Goal: Task Accomplishment & Management: Use online tool/utility

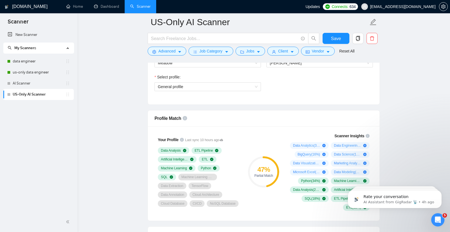
scroll to position [314, 0]
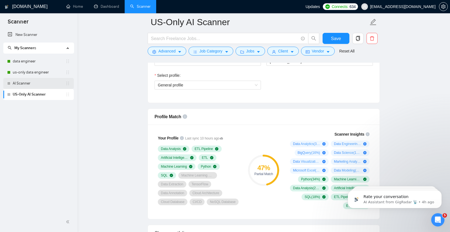
click at [38, 82] on link "AI Scanner" at bounding box center [39, 83] width 53 height 11
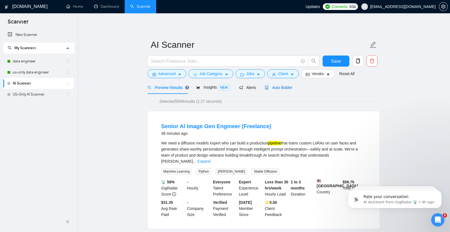
click at [283, 88] on span "Auto Bidder" at bounding box center [278, 87] width 27 height 4
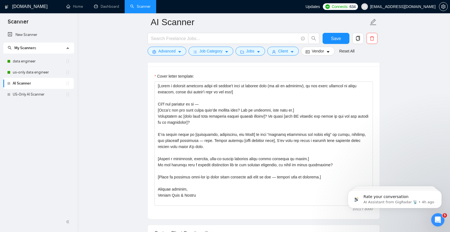
scroll to position [616, 0]
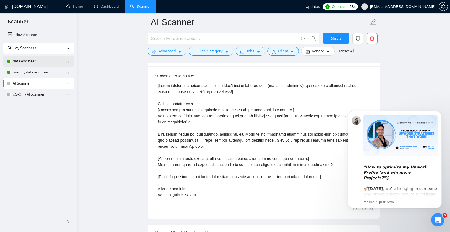
click at [32, 60] on link "data engineer" at bounding box center [39, 61] width 53 height 11
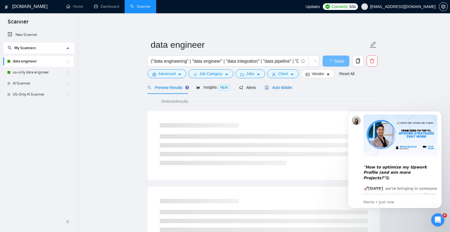
click at [281, 87] on span "Auto Bidder" at bounding box center [278, 87] width 27 height 4
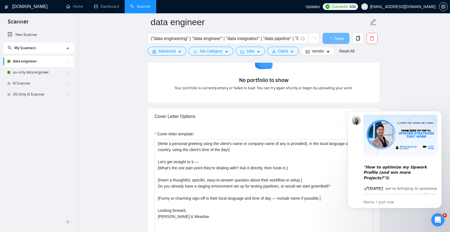
scroll to position [530, 0]
click at [250, 179] on textarea "[Write a personal greeting using the client's name or company name (if any is p…" at bounding box center [264, 201] width 219 height 125
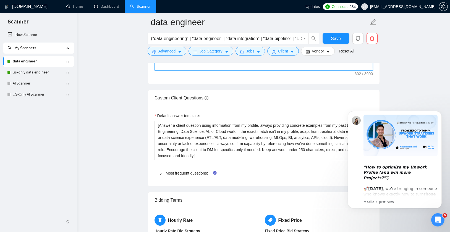
scroll to position [744, 0]
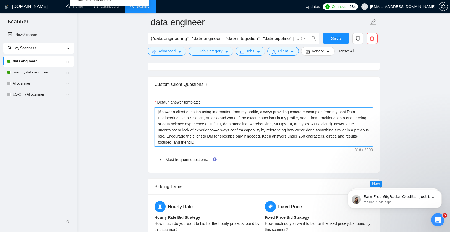
click at [187, 120] on textarea "[Answer a client question using information from my profile, always providing c…" at bounding box center [264, 127] width 219 height 39
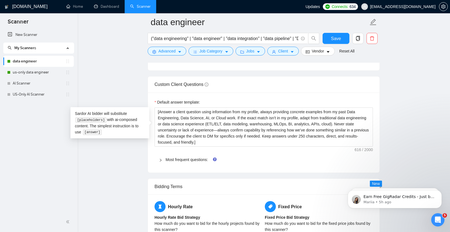
click at [111, 78] on main "data engineer ("data engineering" | "data engineer" | "data integration" | "dat…" at bounding box center [263, 18] width 355 height 1481
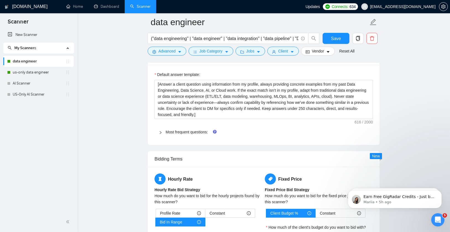
scroll to position [783, 0]
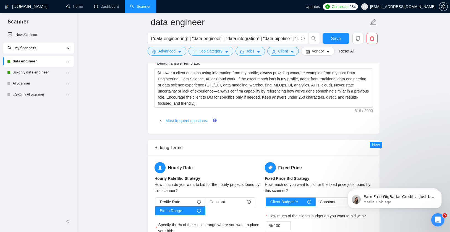
click at [167, 122] on link "Most frequent questions:" at bounding box center [187, 121] width 42 height 4
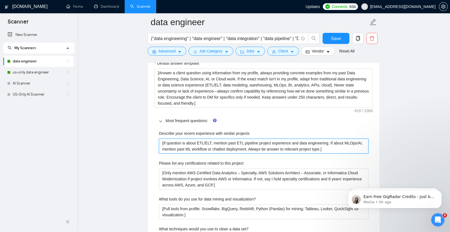
click at [218, 149] on projects "[If question is about ETL/ELT, mention past ETL pipeline project experience and…" at bounding box center [264, 146] width 210 height 15
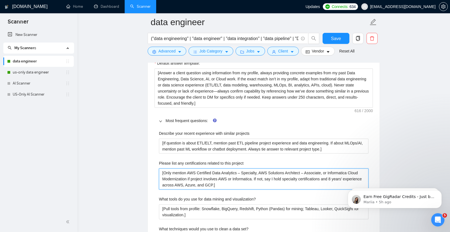
click at [242, 186] on project "[Only mention AWS Certified Data Analytics – Specialty, AWS Solutions Architect…" at bounding box center [264, 179] width 210 height 21
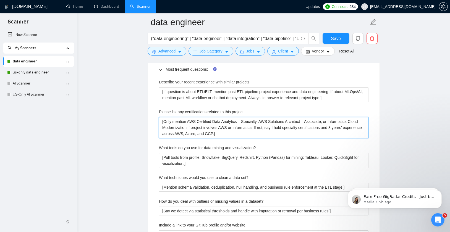
scroll to position [836, 0]
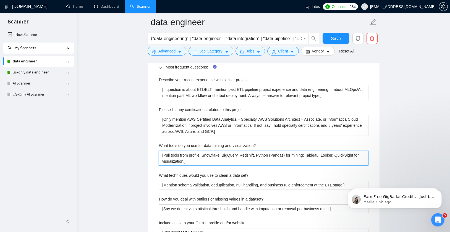
click at [204, 162] on visualization\? "[Pull tools from profile: Snowflake, BigQuery, Redshift, Python (Pandas) for mi…" at bounding box center [264, 158] width 210 height 15
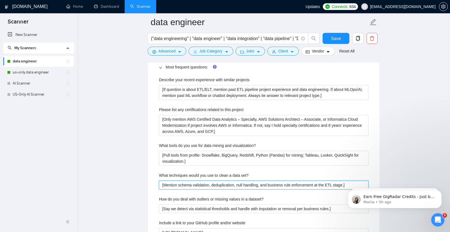
click at [187, 186] on set\? "[Mention schema validation, deduplication, null handling, and business rule enf…" at bounding box center [264, 185] width 210 height 9
paste set\? "Pull tools from profile: Snowflake, BigQuery, Redshift, Python (Pandas) for min…"
type set\? "[Pull tools from profile: Snowflake, BigQuery, Redshift, Python (Pandas) for mi…"
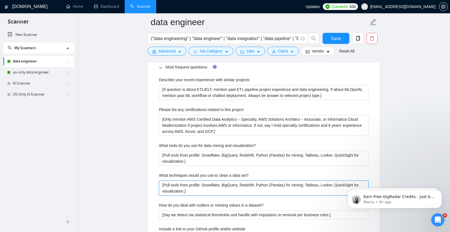
type set\? "[Mention schema validation, deduplication, null handling, and business rule enf…"
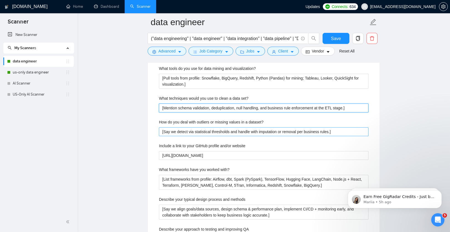
scroll to position [918, 0]
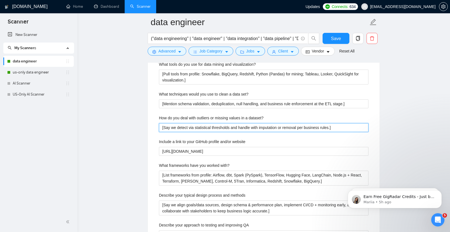
click at [198, 130] on dataset\? "[Say we detect via statistical thresholds and handle with imputation or removal…" at bounding box center [264, 127] width 210 height 9
click at [197, 128] on dataset\? "[Say we detect via statistical thresholds and handle with imputation or removal…" at bounding box center [264, 127] width 210 height 9
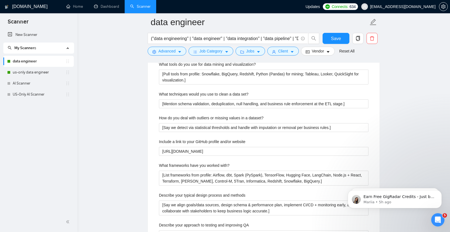
click at [168, 112] on div "Describe your recent experience with similar projects [If question is about ETL…" at bounding box center [264, 168] width 219 height 353
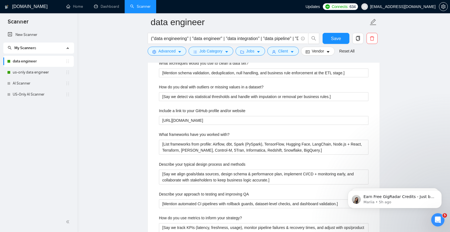
scroll to position [947, 0]
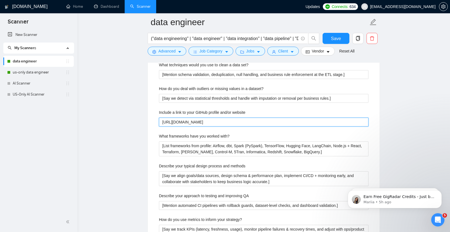
drag, startPoint x: 223, startPoint y: 121, endPoint x: 145, endPoint y: 120, distance: 78.0
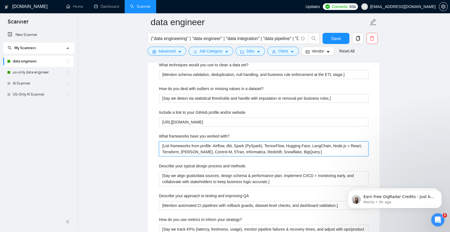
drag, startPoint x: 332, startPoint y: 152, endPoint x: 108, endPoint y: 139, distance: 224.4
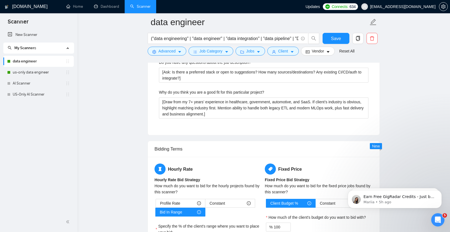
scroll to position [1121, 0]
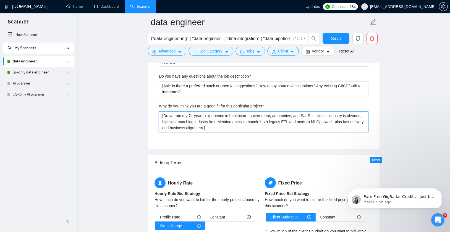
drag, startPoint x: 243, startPoint y: 127, endPoint x: 134, endPoint y: 116, distance: 109.3
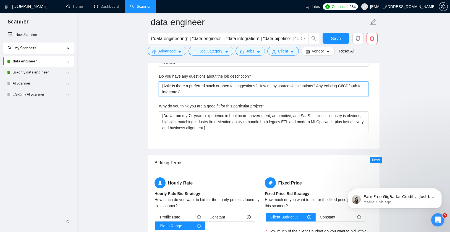
drag, startPoint x: 198, startPoint y: 95, endPoint x: 161, endPoint y: 86, distance: 38.5
click at [161, 86] on description\? "[Ask: Is there a preferred stack or open to suggestions? How many sources/desti…" at bounding box center [264, 89] width 210 height 15
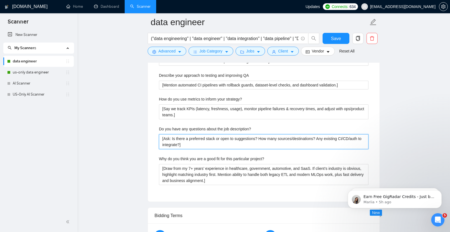
scroll to position [1065, 0]
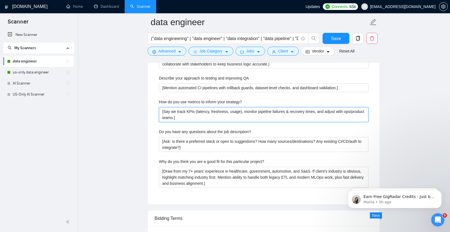
drag, startPoint x: 204, startPoint y: 118, endPoint x: 146, endPoint y: 111, distance: 58.2
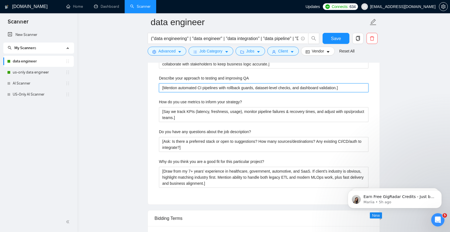
click at [176, 88] on QA "[Mention automated CI pipelines with rollback guards, dataset-level checks, and…" at bounding box center [264, 88] width 210 height 9
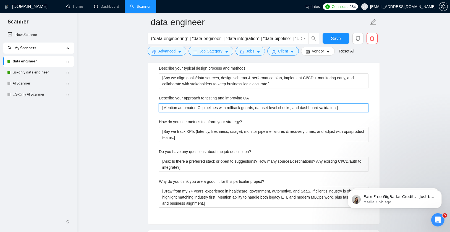
scroll to position [1044, 0]
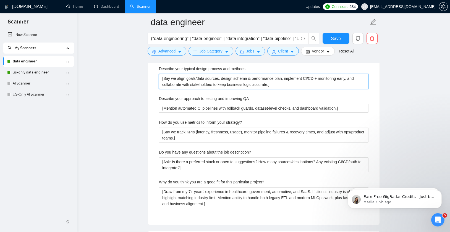
drag, startPoint x: 278, startPoint y: 86, endPoint x: 105, endPoint y: 79, distance: 173.9
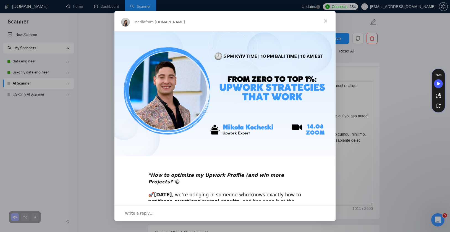
click at [325, 21] on span "Close" at bounding box center [326, 21] width 20 height 20
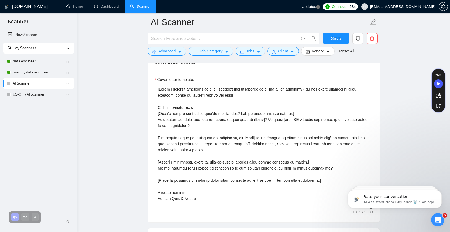
scroll to position [611, 0]
click at [238, 139] on textarea "Cover letter template:" at bounding box center [264, 148] width 219 height 125
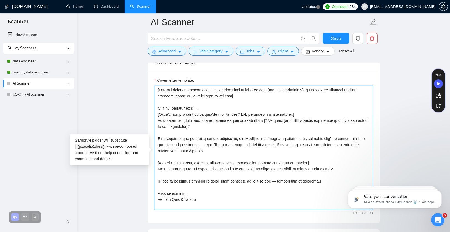
paste textarea
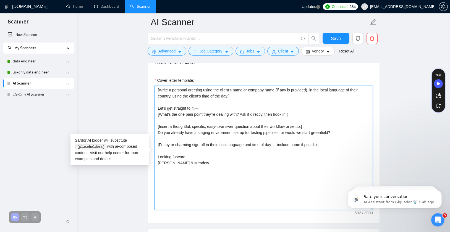
type textarea "[Write a personal greeting using the client's name or company name (if any is p…"
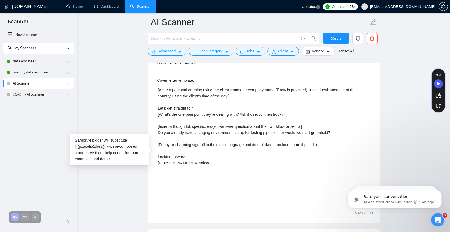
click at [115, 118] on main "AI Scanner Save Advanced Job Category Jobs Client Vendor Reset All Preview Resu…" at bounding box center [263, 225] width 355 height 1629
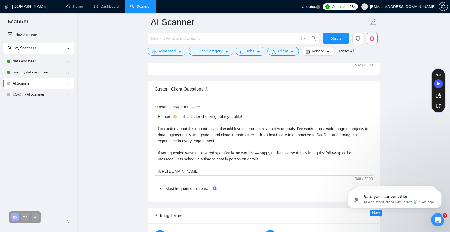
scroll to position [765, 0]
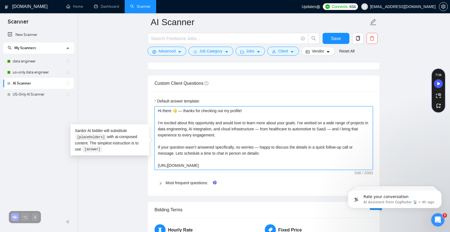
drag, startPoint x: 198, startPoint y: 152, endPoint x: 116, endPoint y: 108, distance: 93.0
click at [116, 108] on main "AI Scanner Save Advanced Job Category Jobs Client Vendor Reset All Preview Resu…" at bounding box center [263, 71] width 355 height 1629
paste textarea "[Answer a client question using information from my profile, always providing c…"
type textarea "[Answer a client question using information from my profile, always providing c…"
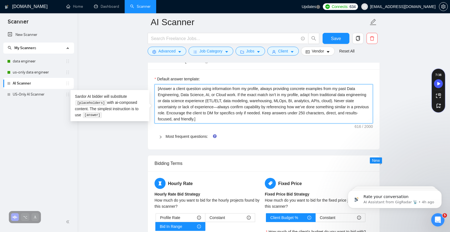
scroll to position [799, 0]
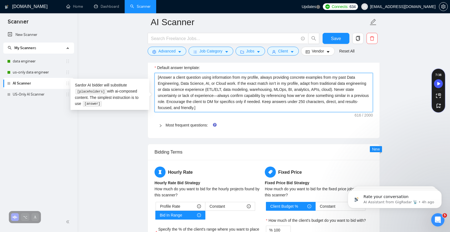
type textarea "[Answer a client question using information from my profile, always providing c…"
click at [161, 128] on icon "right" at bounding box center [160, 125] width 3 height 3
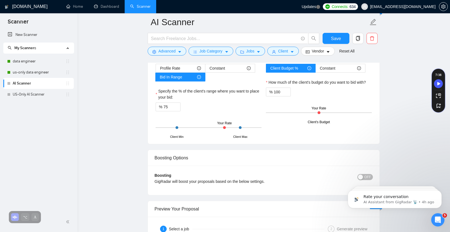
scroll to position [1524, 0]
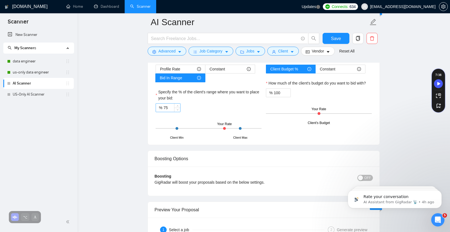
click at [172, 112] on input "75" at bounding box center [172, 108] width 17 height 8
click at [169, 112] on input "75" at bounding box center [172, 108] width 17 height 8
type input "50"
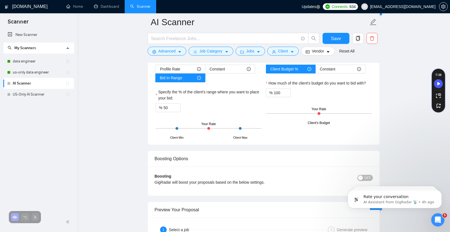
click at [229, 112] on div "% 50" at bounding box center [209, 107] width 106 height 9
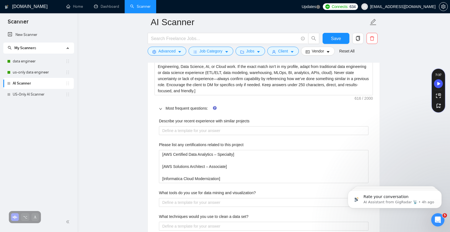
scroll to position [829, 0]
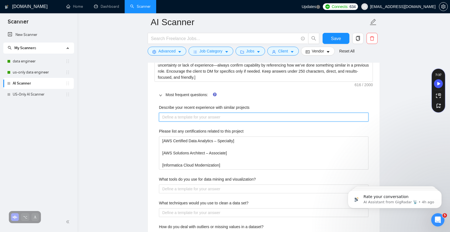
click at [187, 122] on projects "Describe your recent experience with similar projects" at bounding box center [264, 117] width 210 height 9
paste projects "[If question is about ETL/ELT, mention past ETL pipeline project experience and…"
type projects "[If question is about ETL/ELT, mention past ETL pipeline project experience and…"
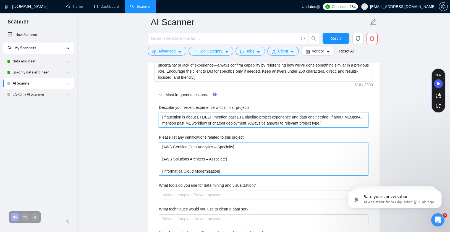
type projects "[If question is about ETL/ELT, mention past ETL pipeline project experience and…"
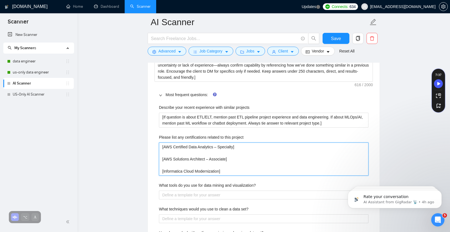
drag, startPoint x: 233, startPoint y: 178, endPoint x: 137, endPoint y: 148, distance: 101.0
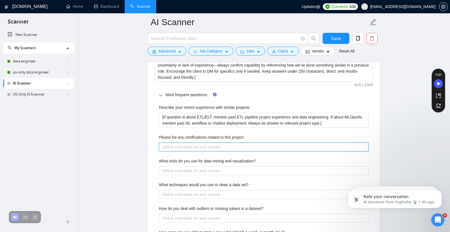
click at [211, 152] on project "Please list any certifications related to this project" at bounding box center [264, 147] width 210 height 9
paste project "[Only mention AWS Certified Data Analytics – Specialty, AWS Solutions Architect…"
type project "[Only mention AWS Certified Data Analytics – Specialty, AWS Solutions Architect…"
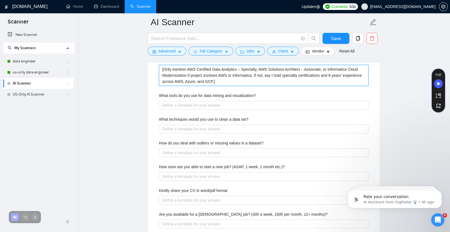
scroll to position [906, 0]
type project "[Only mention AWS Certified Data Analytics – Specialty, AWS Solutions Architect…"
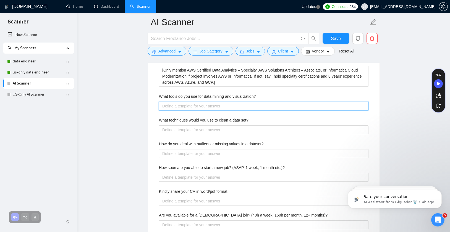
click at [182, 111] on visualization\? "What tools do you use for data mining and visualization?" at bounding box center [264, 106] width 210 height 9
paste visualization\? "[Pull tools from profile: Snowflake, BigQuery, Redshift, Python (Pandas) for mi…"
type visualization\? "[Pull tools from profile: Snowflake, BigQuery, Redshift, Python (Pandas) for mi…"
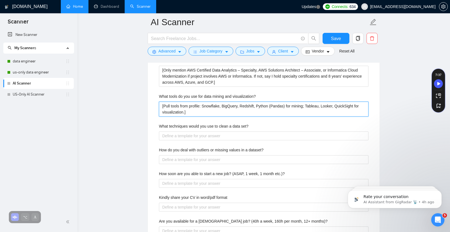
type visualization\? "[Pull tools from profile: Snowflake, BigQuery, Redshift, Python (Pandas) for mi…"
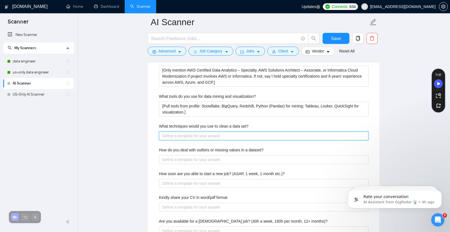
click at [209, 141] on set\? "What techniques would you use to clean a data set?" at bounding box center [264, 136] width 210 height 9
paste set\? "[Mention schema validation, deduplication, null handling, and business rule enf…"
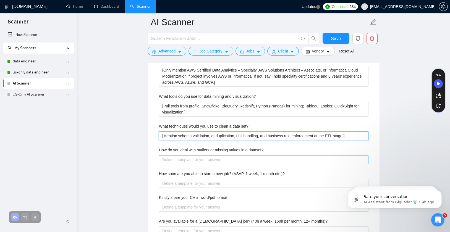
type set\? "[Mention schema validation, deduplication, null handling, and business rule enf…"
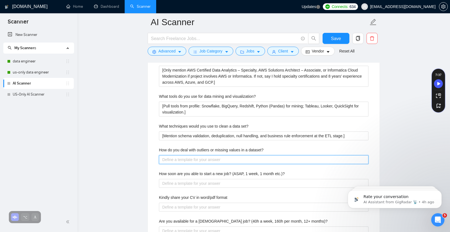
click at [191, 164] on dataset\? "How do you deal with outliers or missing values in a dataset?" at bounding box center [264, 159] width 210 height 9
click at [184, 164] on dataset\? "How do you deal with outliers or missing values in a dataset?" at bounding box center [264, 159] width 210 height 9
paste dataset\? "[Say we detect via statistical thresholds and handle with imputation or removal…"
type dataset\? "[Say we detect via statistical thresholds and handle with imputation or removal…"
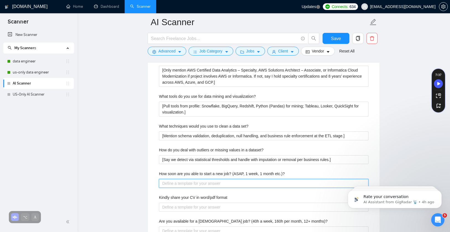
click at [205, 188] on etc\ "How soon are you able to start a new job? (ASAP, 1 week, 1 month etc.)?" at bounding box center [264, 183] width 210 height 9
type etc\ "A"
type etc\ "ASA"
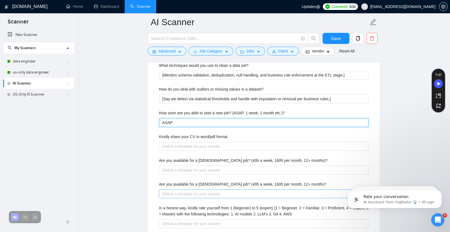
scroll to position [968, 0]
type etc\ "ASAP"
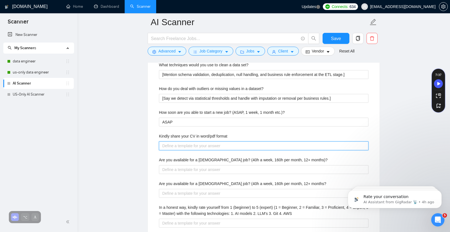
click at [183, 151] on format "Kindly share your CV in word/pdf format" at bounding box center [264, 146] width 210 height 9
click at [196, 150] on format "Kindly share your CV in word/pdf format" at bounding box center [264, 146] width 210 height 9
paste format "[URL][DOMAIN_NAME]"
type format "[URL][DOMAIN_NAME]"
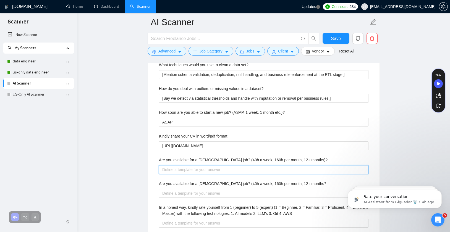
click at [202, 174] on months\)\? "Are you available for a [DEMOGRAPHIC_DATA] job? (40h a week, 160h per month, 12…" at bounding box center [264, 169] width 210 height 9
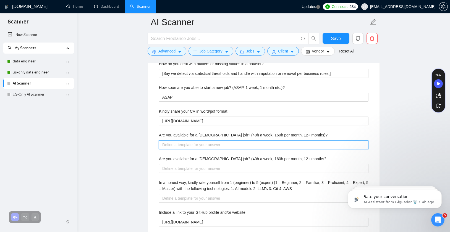
scroll to position [997, 0]
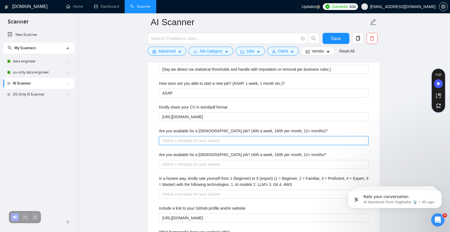
type months\)\? "Y"
type months\)\? "YE"
type months\)\? "YEs"
type months\)\? "YE"
type months\)\? "Y"
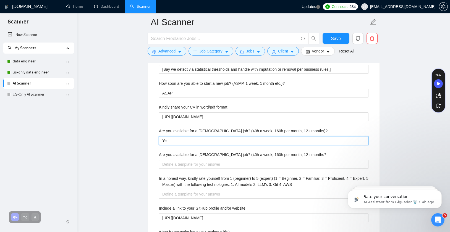
type months\)\? "Yes"
type months\)\? "Yes,"
type months\)\? "Yes, b"
type months\)\? "Yes, bu"
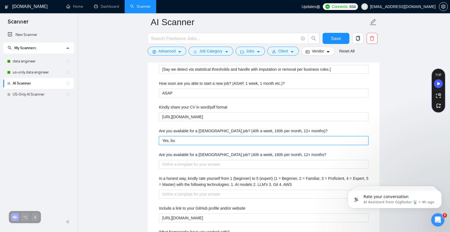
type months\)\? "Yes, but"
type months\)\? "Yes, bu"
type months\)\? "Yes, b"
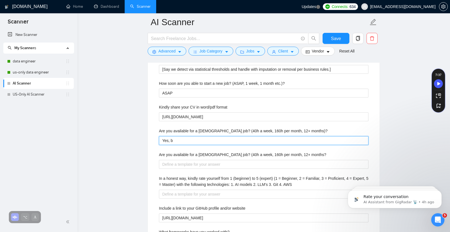
type months\)\? "Yes,"
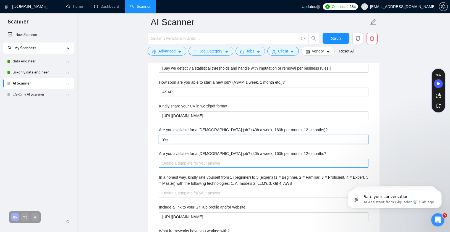
type months\)\? "Yes"
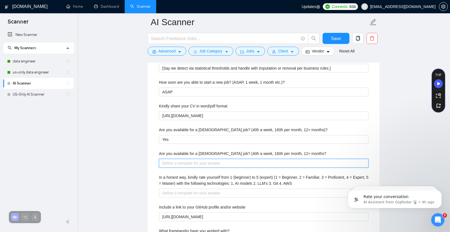
click at [192, 168] on months\? "Are you available for a [DEMOGRAPHIC_DATA] job? (40h a week, 160h per month, 12…" at bounding box center [264, 163] width 210 height 9
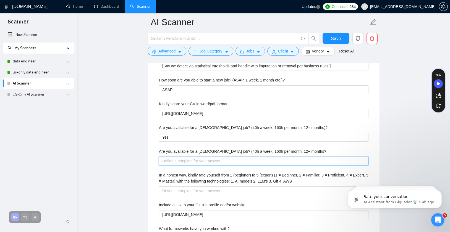
type months\? "y"
type months\? "ye"
type months\? "yes"
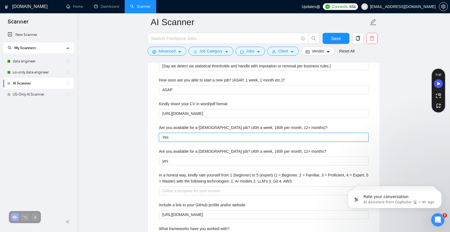
drag, startPoint x: 174, startPoint y: 144, endPoint x: 151, endPoint y: 142, distance: 23.6
click at [151, 142] on div "Default answer template: [Answer a client question using information from my pr…" at bounding box center [264, 191] width 232 height 668
type months\)\? "y"
type months\)\? "ye"
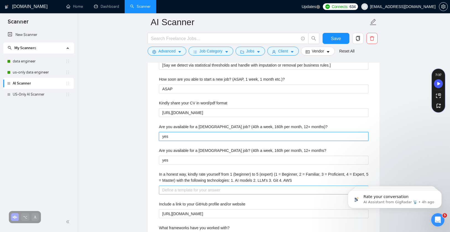
type months\)\? "yes"
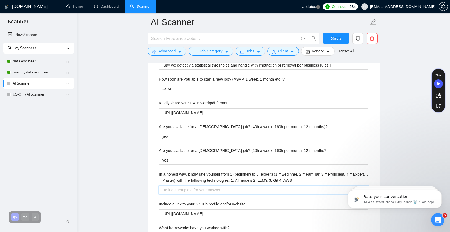
click at [205, 195] on AWS "In a honest way, kindly rate yourself from 1 (beginner) to 5 (expert) (1 = Begi…" at bounding box center [264, 190] width 210 height 9
type AWS "I"
type AWS "I a"
type AWS "I am"
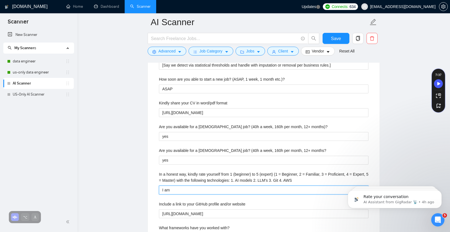
type AWS "I am"
type AWS "I am a"
type AWS "I am an"
type AWS "I am an e"
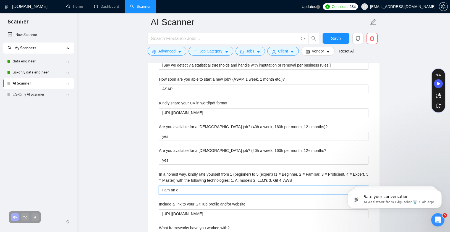
type AWS "I am an ex"
type AWS "I am an exp"
type AWS "I am an expe"
type AWS "I am an exper"
type AWS "I am an expert"
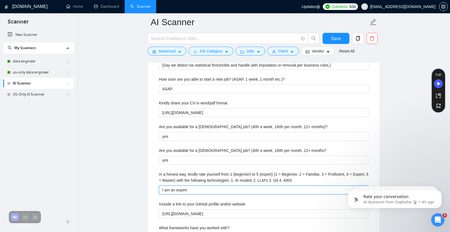
type AWS "I am an expert"
type AWS "I am an expert i"
type AWS "I am an expert in"
type AWS "I am an expert in A"
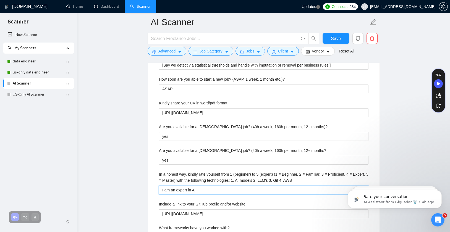
type AWS "I am an expert in AI"
type AWS "I am an expert in AI m"
type AWS "I am an expert in AI mo"
type AWS "I am an expert in AI mod"
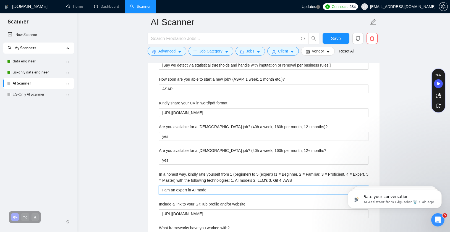
type AWS "I am an expert in AI model"
type AWS "I am an expert in AI models"
type AWS "I am an expert in AI models,"
type AWS "I am an expert in AI models, L"
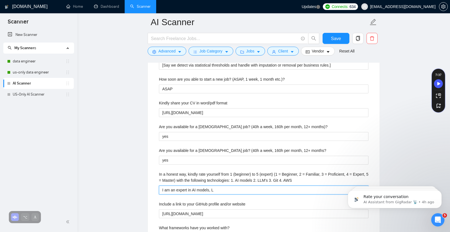
type AWS "I am an expert in AI models, LL"
type AWS "I am an expert in AI models, LLM"
type AWS "I am an expert in AI models, LLMs"
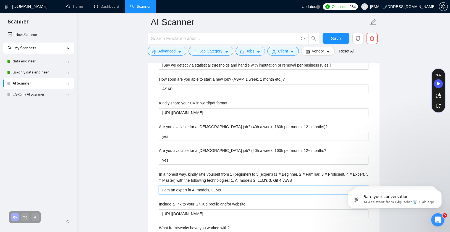
type AWS "I am an expert in AI models, LLMs,"
type AWS "I am an expert in AI models, LLMs, G"
type AWS "I am an expert in AI models, LLMs, Gi"
type AWS "I am an expert in AI models, LLMs, Git"
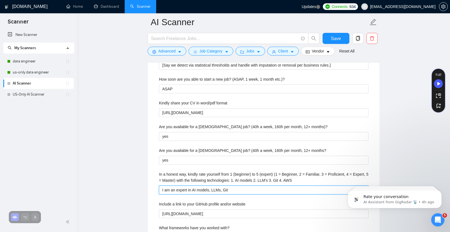
type AWS "I am an expert in AI models, LLMs, Git"
type AWS "I am an expert in AI models, LLMs, Gi"
type AWS "I am an expert in AI models, LLMs, G"
type AWS "I am an expert in AI models, LLMs, GI"
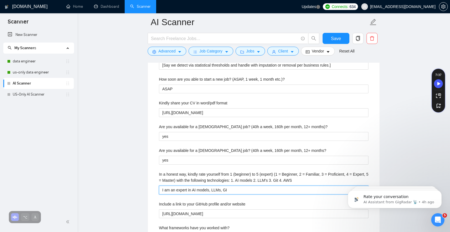
type AWS "I am an expert in AI models, LLMs, GIT"
type AWS "I am an expert in AI models, LLMs, GIT,"
type AWS "I am an expert in AI models, LLMs, GIT, A"
type AWS "I am an expert in AI models, LLMs, GIT, AW"
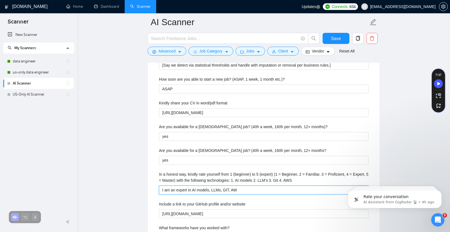
type AWS "I am an expert in AI models, LLMs, GIT, AWS"
type AWS "I am an expert in AI models, LLMs, GIT, AWS,"
type AWS "I am an expert in AI models, LLMs, GIT, AWS, a"
type AWS "I am an expert in AI models, LLMs, GIT, AWS, an"
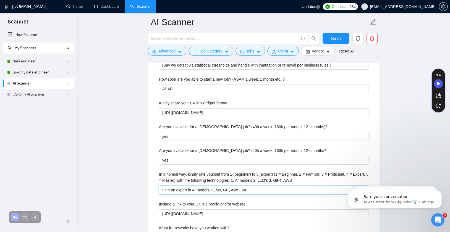
type AWS "I am an expert in AI models, LLMs, GIT, AWS, and"
type AWS "I am an expert in AI models, LLMs, GIT, AWS, and ha"
type AWS "I am an expert in AI models, LLMs, GIT, AWS, and hav"
type AWS "I am an expert in AI models, LLMs, GIT, AWS, and have"
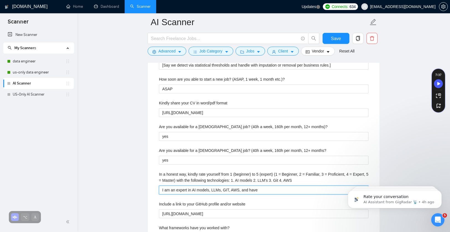
type AWS "I am an expert in AI models, LLMs, GIT, AWS, and have"
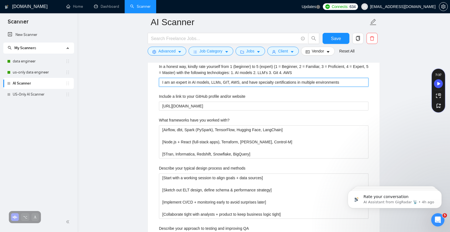
scroll to position [1116, 0]
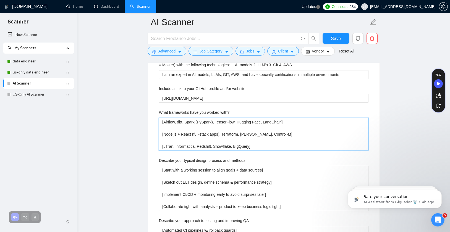
drag, startPoint x: 264, startPoint y: 155, endPoint x: 129, endPoint y: 123, distance: 138.7
click at [129, 123] on main "AI Scanner Save Advanced Job Category Jobs Client Vendor Reset All Preview Resu…" at bounding box center [263, 2] width 355 height 2192
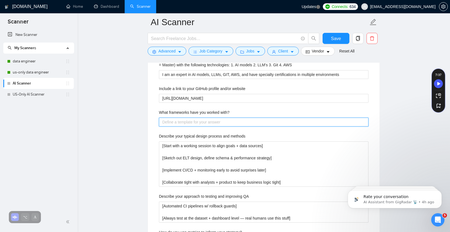
paste with\? "[List frameworks from profile: Airflow, dbt, Spark (PySpark), TensorFlow, Huggi…"
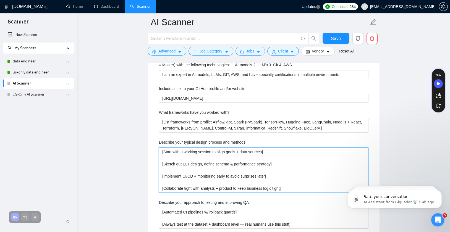
drag, startPoint x: 292, startPoint y: 195, endPoint x: 120, endPoint y: 141, distance: 180.4
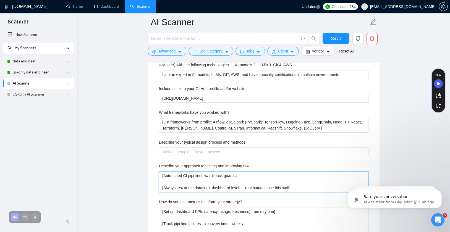
drag, startPoint x: 296, startPoint y: 192, endPoint x: 126, endPoint y: 165, distance: 172.1
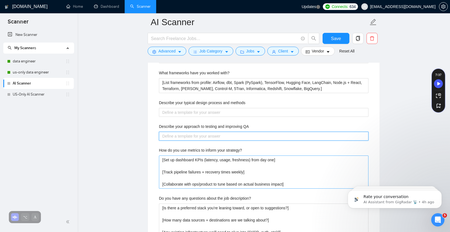
scroll to position [1157, 0]
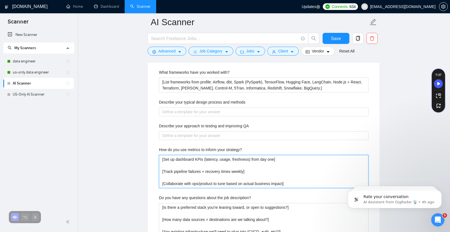
drag, startPoint x: 298, startPoint y: 190, endPoint x: 123, endPoint y: 164, distance: 176.9
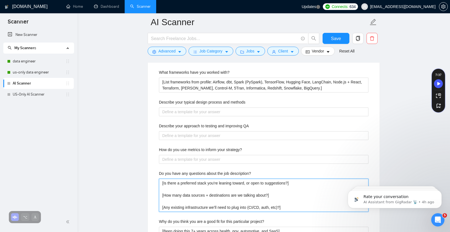
drag, startPoint x: 264, startPoint y: 206, endPoint x: 160, endPoint y: 186, distance: 105.8
click at [160, 186] on description\? "[Is there a preferred stack you're leaning toward, or open to suggestions?] [Ho…" at bounding box center [264, 195] width 210 height 33
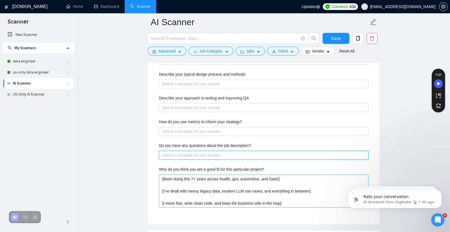
scroll to position [1191, 0]
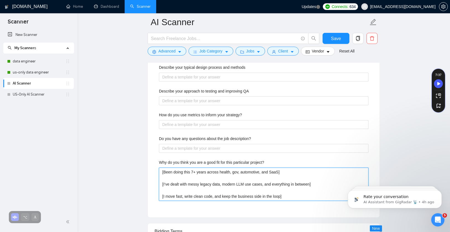
drag, startPoint x: 292, startPoint y: 204, endPoint x: 152, endPoint y: 178, distance: 142.6
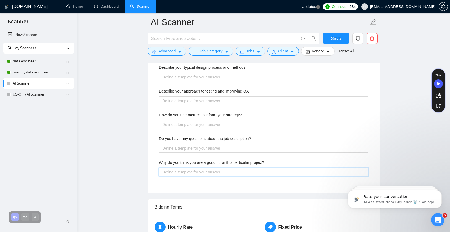
paste project\? "[Draw from my 7+ years’ experience in healthcare, government, automotive, and S…"
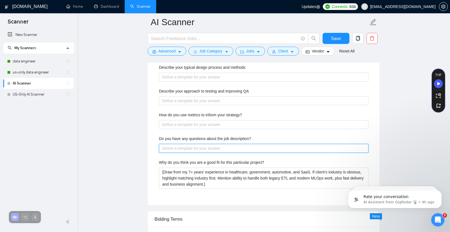
click at [173, 153] on description\? "Do you have any questions about the job description?" at bounding box center [264, 148] width 210 height 9
click at [215, 153] on description\? "Do you have any questions about the job description?" at bounding box center [264, 148] width 210 height 9
paste description\? "[Ask: Is there a preferred stack or open to suggestions? How many sources/desti…"
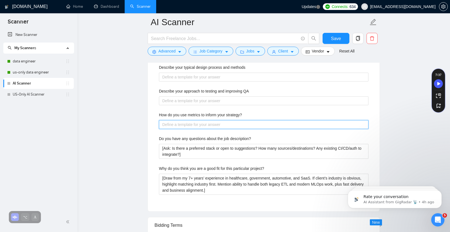
click at [179, 129] on strategy\? "How do you use metrics to inform your strategy?" at bounding box center [264, 124] width 210 height 9
paste strategy\? "[Say we track KPIs (latency, freshness, usage), monitor pipeline failures & rec…"
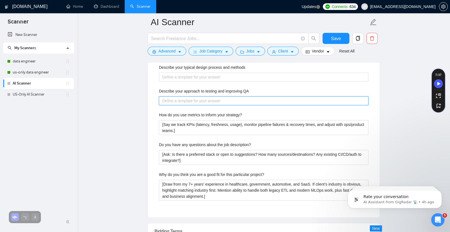
click at [178, 105] on QA "Describe your approach to testing and improving QA" at bounding box center [264, 101] width 210 height 9
paste QA "[Mention automated CI pipelines with rollback guards, dataset-level checks, and…"
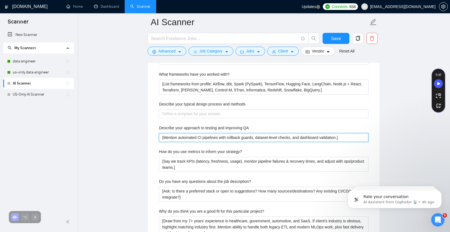
scroll to position [1154, 0]
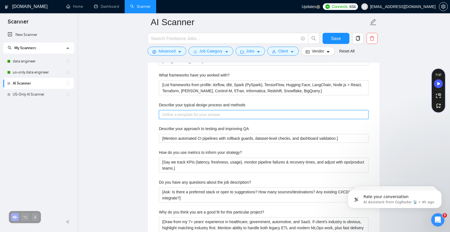
click at [181, 119] on methods "Describe your typical design process and methods" at bounding box center [264, 114] width 210 height 9
paste methods "[Say we align goals/data sources, design schema & performance plan, implement C…"
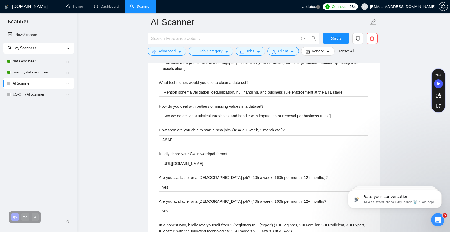
scroll to position [900, 0]
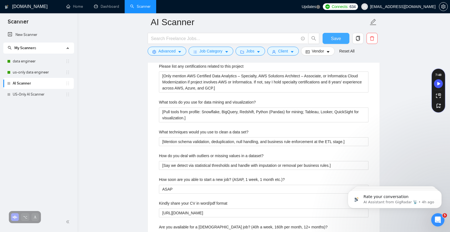
drag, startPoint x: 336, startPoint y: 39, endPoint x: 395, endPoint y: 63, distance: 64.4
click at [336, 39] on span "Save" at bounding box center [336, 38] width 10 height 7
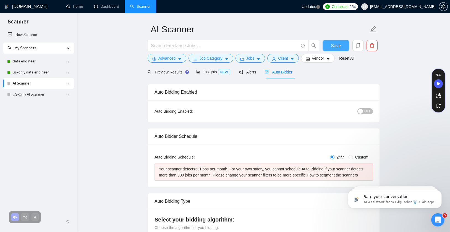
scroll to position [0, 0]
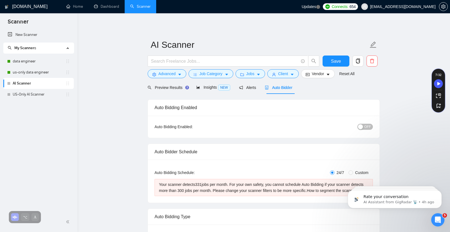
click at [361, 127] on div "button" at bounding box center [360, 127] width 5 height 5
click at [335, 61] on span "Save" at bounding box center [336, 61] width 10 height 7
click at [363, 127] on div "button" at bounding box center [360, 127] width 5 height 5
drag, startPoint x: 334, startPoint y: 62, endPoint x: 382, endPoint y: 151, distance: 100.9
click at [334, 62] on span "Save" at bounding box center [336, 61] width 10 height 7
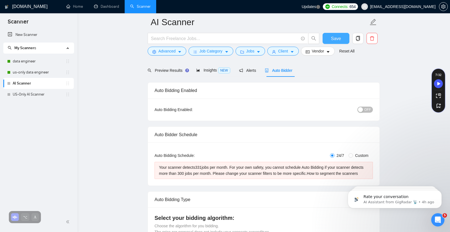
scroll to position [26, 0]
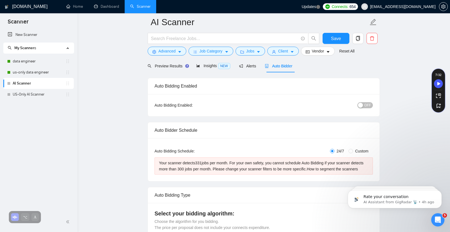
click at [367, 105] on span "OFF" at bounding box center [368, 105] width 7 height 6
click at [46, 94] on link "US-Only AI Scanner" at bounding box center [39, 94] width 53 height 11
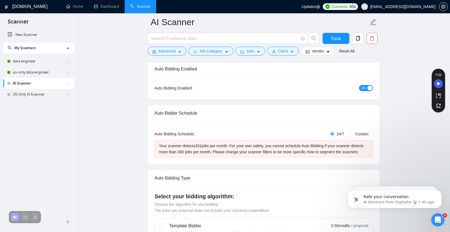
scroll to position [0, 0]
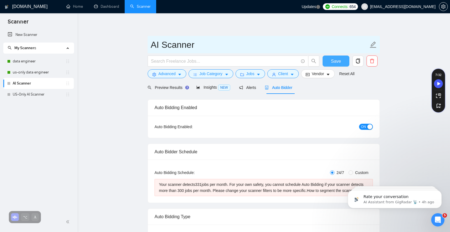
drag, startPoint x: 335, startPoint y: 62, endPoint x: 235, endPoint y: 43, distance: 102.5
click at [335, 62] on span "Save" at bounding box center [336, 61] width 10 height 7
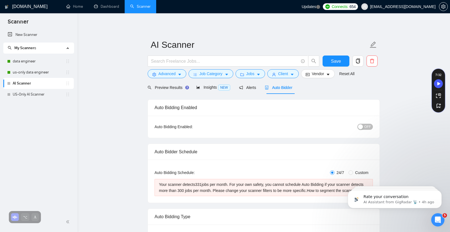
click at [440, 221] on icon "Open Intercom Messenger" at bounding box center [438, 220] width 9 height 9
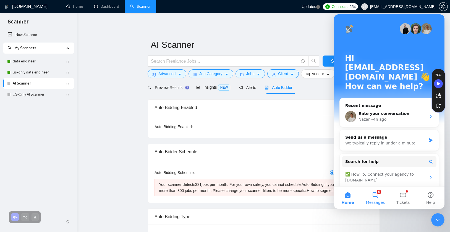
click at [371, 198] on button "5 Messages" at bounding box center [376, 198] width 28 height 22
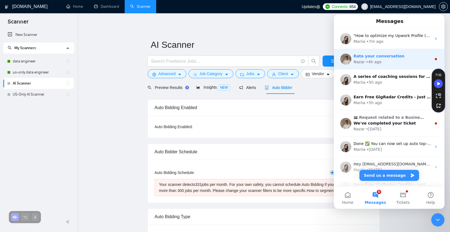
click at [394, 66] on div "Rate your conversation Nazar • 4h ago" at bounding box center [389, 59] width 111 height 20
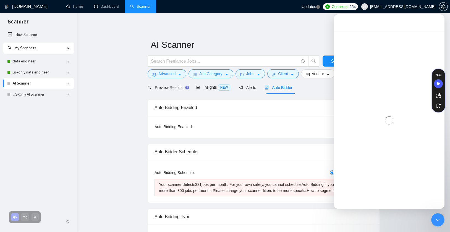
scroll to position [10, 0]
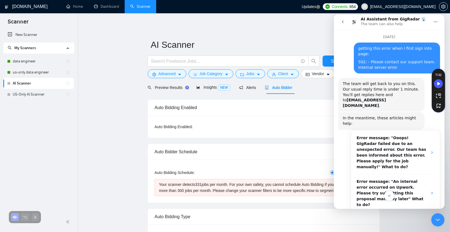
click at [390, 196] on icon "Scroll to bottom" at bounding box center [389, 196] width 5 height 5
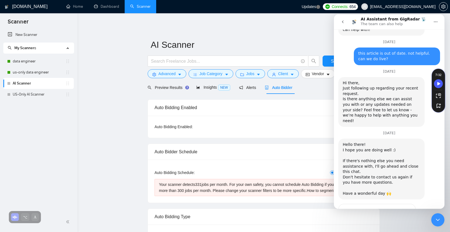
scroll to position [557, 0]
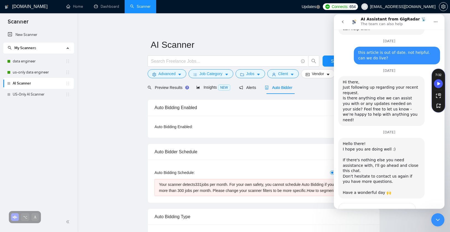
click at [376, 219] on span "OK" at bounding box center [377, 224] width 10 height 10
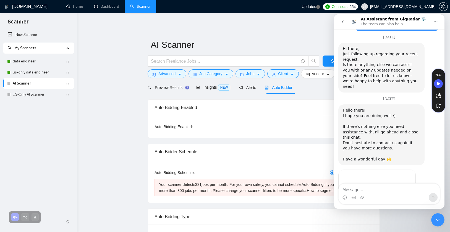
scroll to position [570, 0]
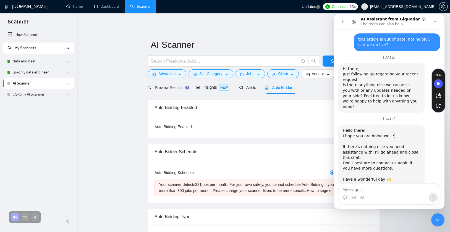
click at [387, 188] on textarea "Message…" at bounding box center [389, 188] width 101 height 9
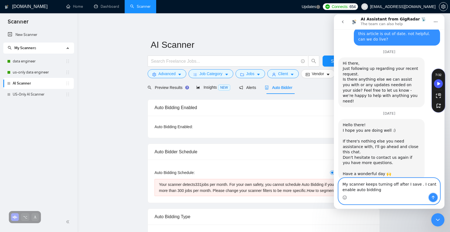
click at [433, 198] on icon "Send a message…" at bounding box center [433, 198] width 4 height 4
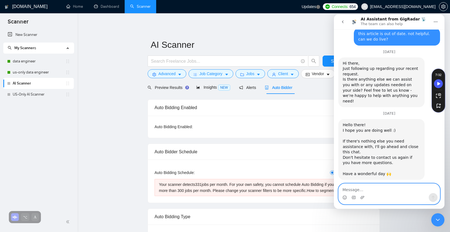
scroll to position [592, 0]
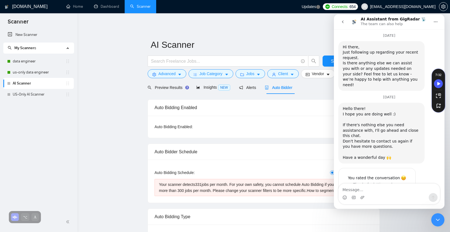
click at [439, 220] on icon "Close Intercom Messenger" at bounding box center [438, 220] width 7 height 7
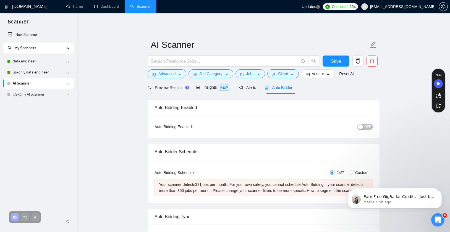
click at [439, 220] on icon "Open Intercom Messenger" at bounding box center [438, 220] width 4 height 4
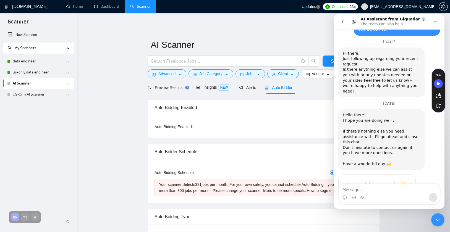
click at [439, 220] on icon "Close Intercom Messenger" at bounding box center [438, 220] width 7 height 7
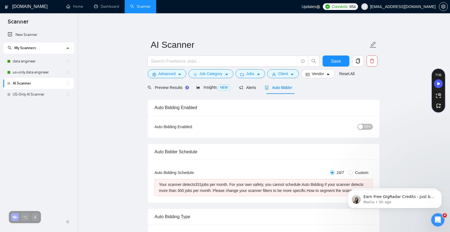
scroll to position [0, 0]
click at [352, 172] on input "Custom" at bounding box center [351, 173] width 4 height 4
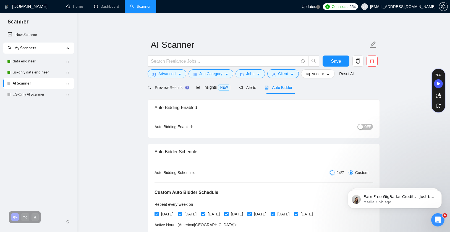
click at [331, 172] on input "24/7" at bounding box center [332, 173] width 4 height 4
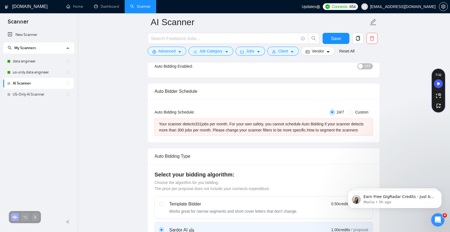
scroll to position [25, 0]
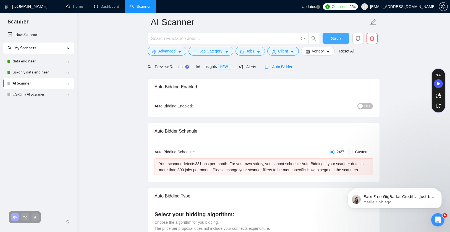
click at [332, 39] on span "Save" at bounding box center [336, 38] width 10 height 7
click at [27, 94] on link "US-Only AI Scanner" at bounding box center [39, 94] width 53 height 11
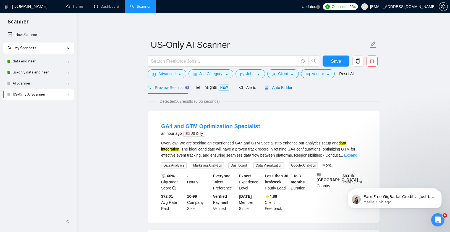
click at [279, 89] on span "Auto Bidder" at bounding box center [278, 87] width 27 height 4
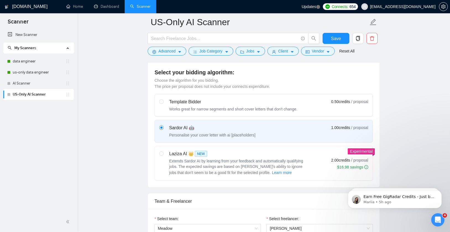
scroll to position [147, 0]
click at [49, 82] on link "AI Scanner" at bounding box center [39, 83] width 53 height 11
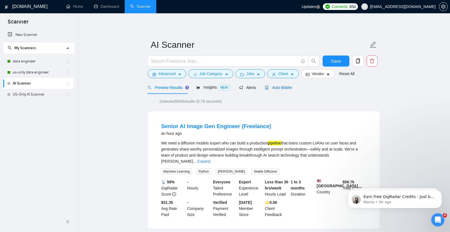
click at [277, 89] on span "Auto Bidder" at bounding box center [278, 87] width 27 height 4
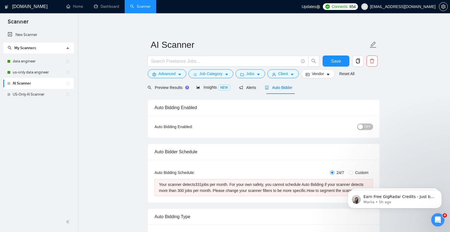
click at [364, 126] on button "OFF" at bounding box center [365, 127] width 15 height 6
click at [337, 63] on span "Save" at bounding box center [336, 61] width 10 height 7
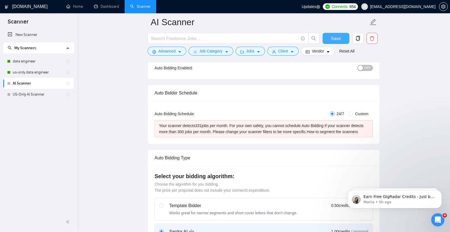
scroll to position [64, 0]
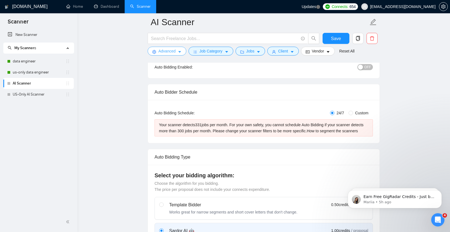
click at [168, 51] on span "Advanced" at bounding box center [167, 51] width 17 height 6
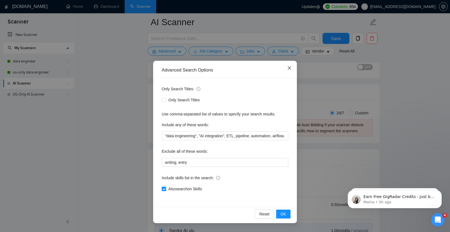
click at [290, 67] on icon "close" at bounding box center [289, 67] width 3 height 3
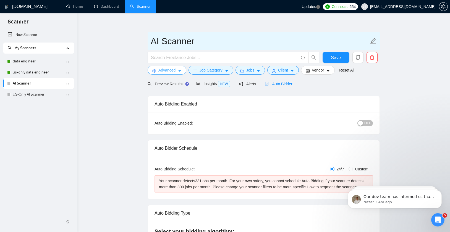
scroll to position [0, 0]
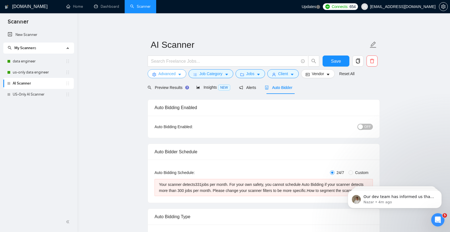
click at [171, 74] on span "Advanced" at bounding box center [167, 74] width 17 height 6
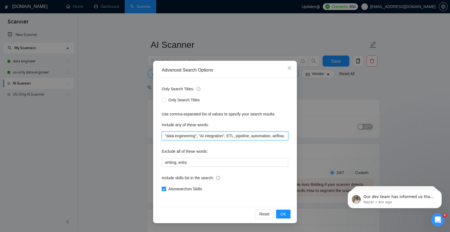
click at [230, 136] on input ""data engineering", "AI integration", ETL, pipeline, automation, airflow, spark…" at bounding box center [225, 136] width 127 height 9
click at [290, 68] on icon "close" at bounding box center [289, 68] width 4 height 4
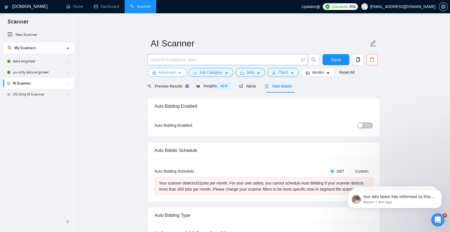
scroll to position [2, 0]
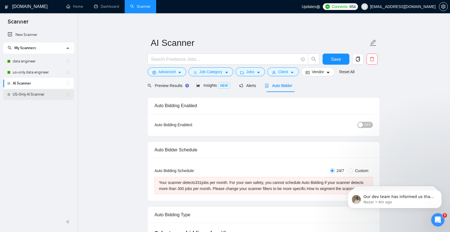
click at [35, 93] on link "US-Only AI Scanner" at bounding box center [39, 94] width 53 height 11
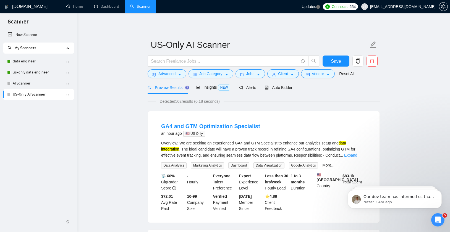
scroll to position [1, 0]
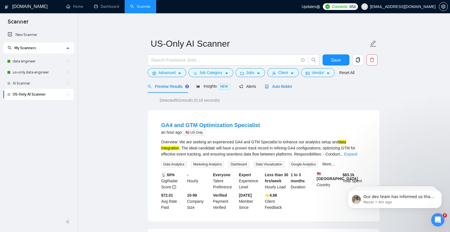
drag, startPoint x: 287, startPoint y: 86, endPoint x: 97, endPoint y: 106, distance: 190.9
click at [287, 86] on span "Auto Bidder" at bounding box center [278, 86] width 27 height 4
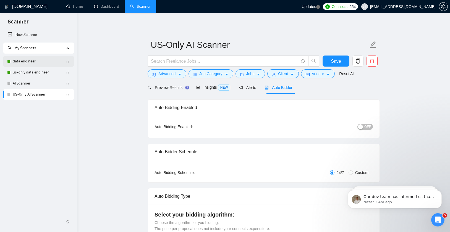
click at [29, 61] on link "data engineer" at bounding box center [39, 61] width 53 height 11
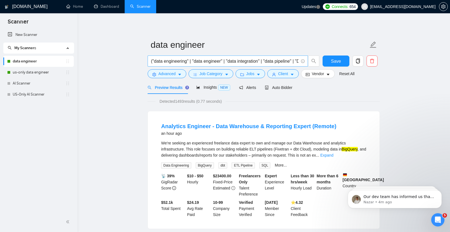
click at [237, 63] on input "("data engineering" | "data engineer" | "data integration" | "data pipeline" | …" at bounding box center [225, 61] width 148 height 7
click at [237, 62] on input "("data engineering" | "data engineer" | "data integration" | "data pipeline" | …" at bounding box center [225, 61] width 148 height 7
drag, startPoint x: 32, startPoint y: 84, endPoint x: 44, endPoint y: 83, distance: 12.8
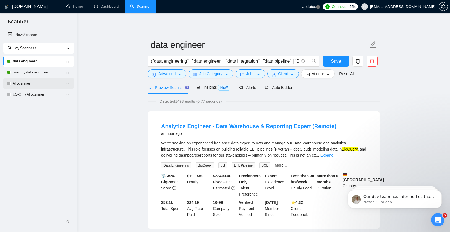
click at [32, 84] on link "AI Scanner" at bounding box center [39, 83] width 53 height 11
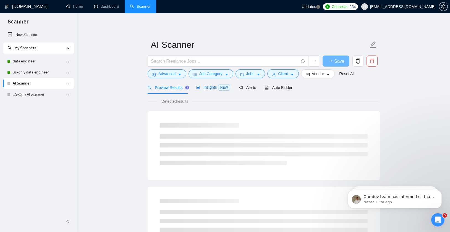
click at [202, 87] on span "Insights NEW" at bounding box center [213, 87] width 34 height 4
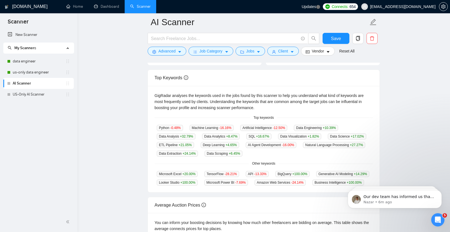
scroll to position [95, 0]
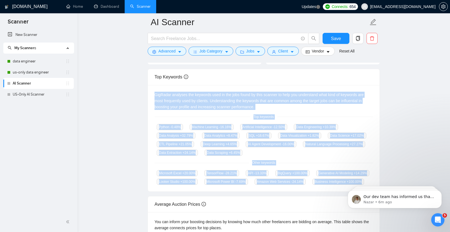
drag, startPoint x: 149, startPoint y: 92, endPoint x: 313, endPoint y: 194, distance: 193.6
click at [314, 192] on div "GigRadar analyses the keywords used in the jobs found by this scanner to help y…" at bounding box center [264, 138] width 232 height 107
copy div "GigRadar analyses the keywords used in the jobs found by this scanner to help y…"
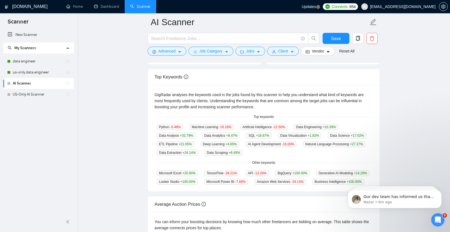
click at [102, 77] on main "AI Scanner Save Advanced Job Category Jobs Client Vendor Reset All Preview Resu…" at bounding box center [263, 114] width 355 height 375
click at [182, 40] on input "text" at bounding box center [225, 38] width 148 height 7
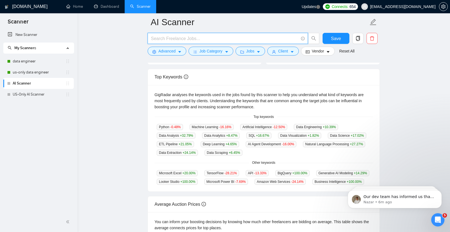
paste input "("artificial intelligence" | "machine learning" | "mlops" | "deep learning" | "…"
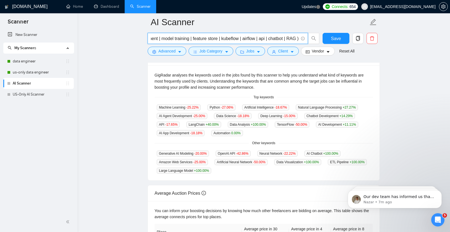
scroll to position [0, 0]
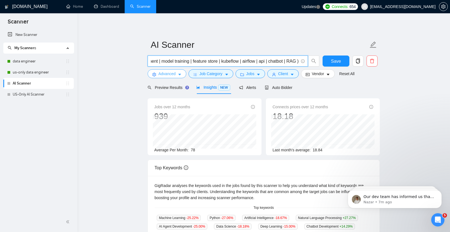
click at [167, 74] on span "Advanced" at bounding box center [167, 74] width 17 height 6
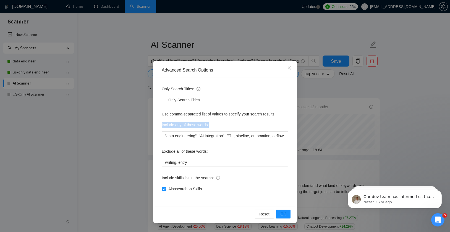
drag, startPoint x: 162, startPoint y: 126, endPoint x: 198, endPoint y: 126, distance: 35.4
click at [206, 129] on div "Include any of these words:" at bounding box center [225, 126] width 127 height 11
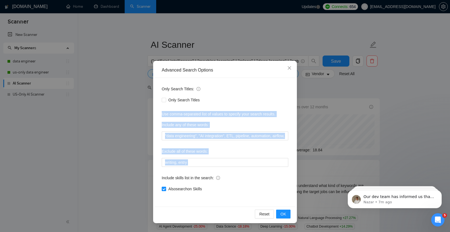
drag, startPoint x: 162, startPoint y: 115, endPoint x: 252, endPoint y: 170, distance: 105.9
click at [252, 171] on div "Only Search Titles: Only Search Titles Use comma-separated list of values to sp…" at bounding box center [225, 142] width 140 height 129
copy div "Use comma-separated list of values to specify your search results. Include any …"
click at [222, 162] on input "writing, entry" at bounding box center [225, 162] width 127 height 9
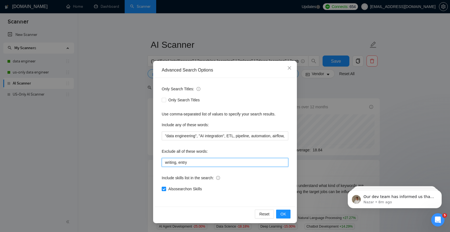
click at [222, 162] on input "writing, entry" at bounding box center [225, 162] width 127 height 9
paste input ", copywriting, transcription, translate, translation, article, blog, SEO"
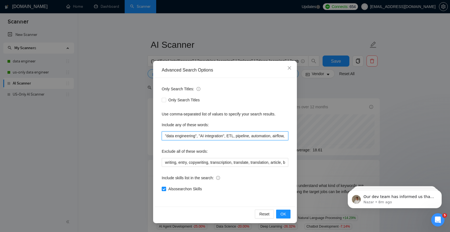
click at [197, 136] on input ""data engineering", "AI integration", ETL, pipeline, automation, airflow, spark…" at bounding box center [225, 136] width 127 height 9
paste input ", "machine learning", "artificial intelligence", "natural language processing",…"
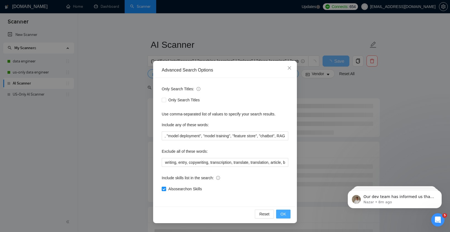
click at [284, 214] on span "OK" at bounding box center [284, 214] width 6 height 6
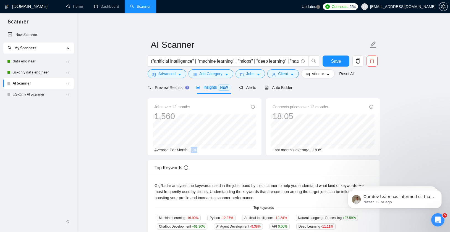
drag, startPoint x: 200, startPoint y: 151, endPoint x: 188, endPoint y: 150, distance: 12.2
click at [188, 150] on div "Average Per Month: 130" at bounding box center [204, 150] width 101 height 6
click at [205, 74] on span "Job Category" at bounding box center [210, 74] width 23 height 6
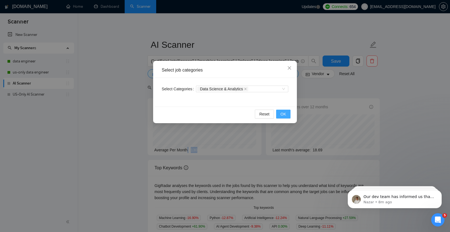
click at [285, 115] on span "OK" at bounding box center [284, 114] width 6 height 6
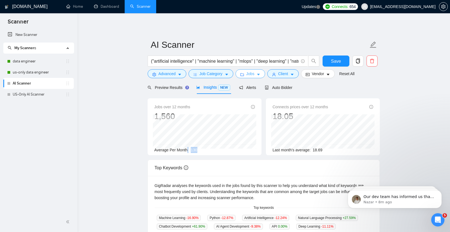
click at [252, 74] on span "Jobs" at bounding box center [251, 74] width 8 height 6
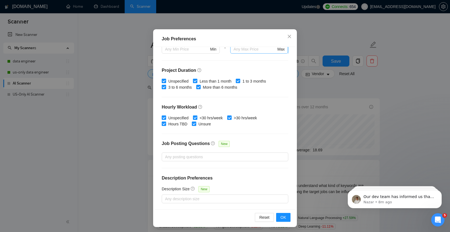
scroll to position [33, 0]
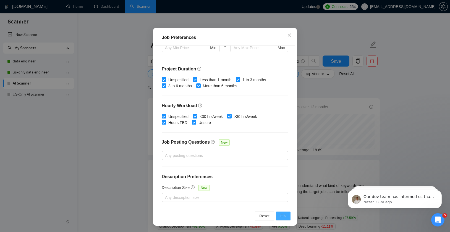
click at [285, 217] on span "OK" at bounding box center [284, 216] width 6 height 6
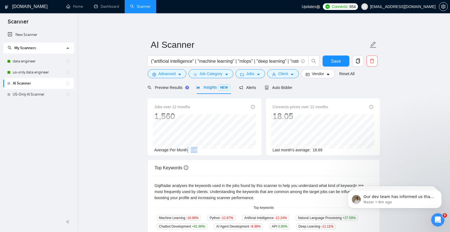
scroll to position [6, 0]
click at [287, 75] on span "Client" at bounding box center [283, 74] width 10 height 6
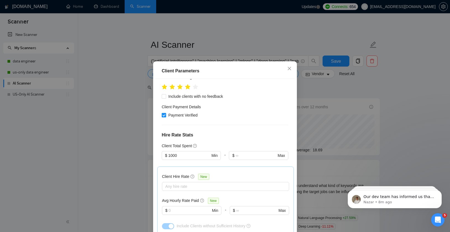
scroll to position [0, 0]
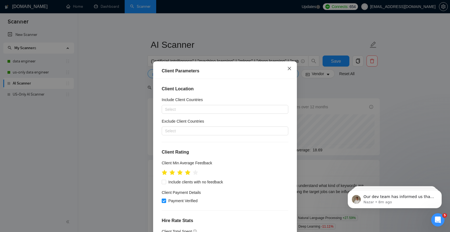
drag, startPoint x: 289, startPoint y: 69, endPoint x: 299, endPoint y: 70, distance: 10.0
click at [289, 69] on icon "close" at bounding box center [289, 68] width 4 height 4
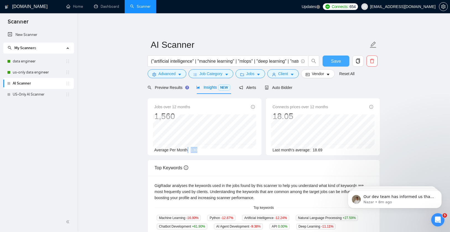
click at [335, 62] on span "Save" at bounding box center [336, 61] width 10 height 7
click at [279, 88] on span "Auto Bidder" at bounding box center [278, 87] width 27 height 4
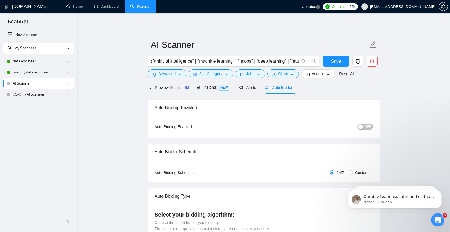
click at [362, 128] on div "button" at bounding box center [360, 127] width 5 height 5
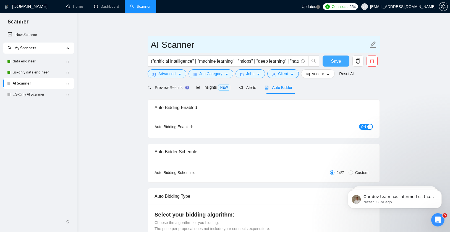
drag, startPoint x: 331, startPoint y: 60, endPoint x: 315, endPoint y: 50, distance: 19.3
click at [331, 60] on span "Save" at bounding box center [336, 61] width 10 height 7
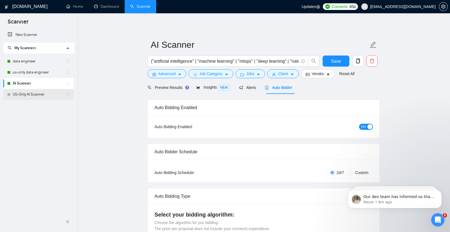
click at [40, 95] on link "US-Only AI Scanner" at bounding box center [39, 94] width 53 height 11
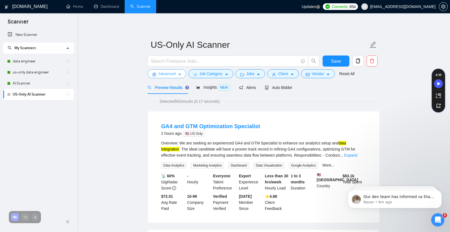
click at [166, 75] on span "Advanced" at bounding box center [167, 74] width 17 height 6
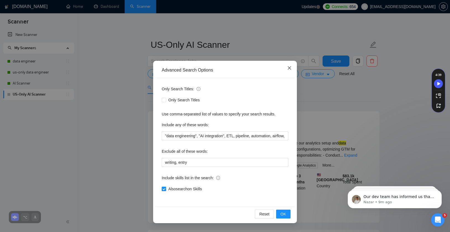
click at [289, 68] on icon "close" at bounding box center [289, 68] width 4 height 4
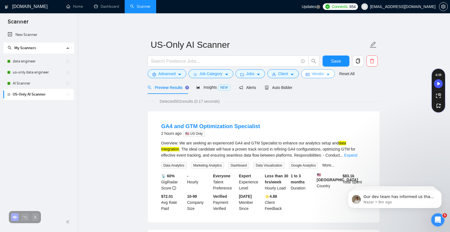
click at [322, 74] on span "Vendor" at bounding box center [318, 74] width 12 height 6
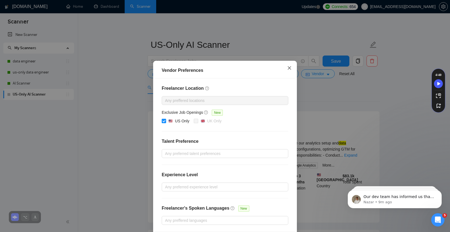
click at [289, 68] on icon "close" at bounding box center [289, 68] width 4 height 4
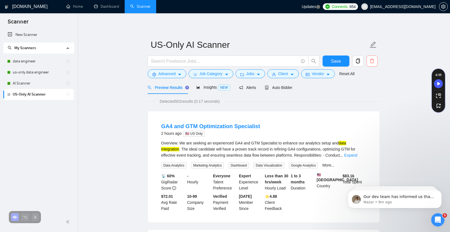
click at [374, 62] on icon "delete" at bounding box center [372, 61] width 4 height 4
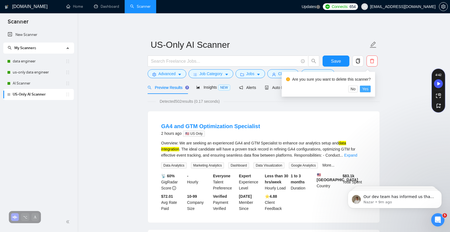
click at [368, 90] on span "Yes" at bounding box center [365, 89] width 6 height 6
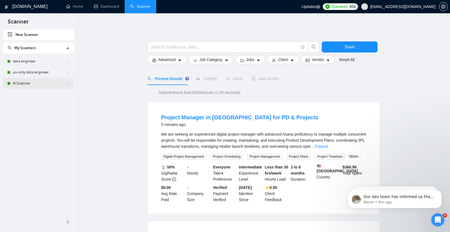
click at [27, 85] on link "AI Scanner" at bounding box center [39, 83] width 53 height 11
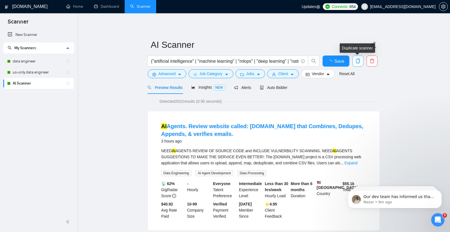
click at [359, 62] on icon "copy" at bounding box center [358, 61] width 5 height 5
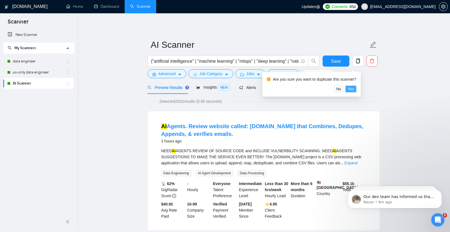
drag, startPoint x: 353, startPoint y: 89, endPoint x: 100, endPoint y: 95, distance: 253.0
click at [353, 89] on span "Yes" at bounding box center [351, 89] width 6 height 6
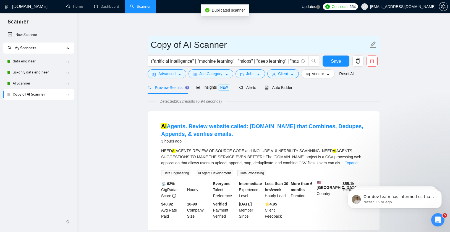
drag, startPoint x: 180, startPoint y: 46, endPoint x: 137, endPoint y: 45, distance: 42.9
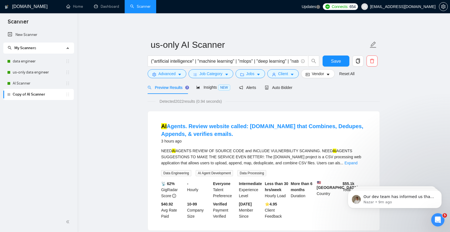
click at [324, 71] on span "Vendor" at bounding box center [318, 74] width 12 height 6
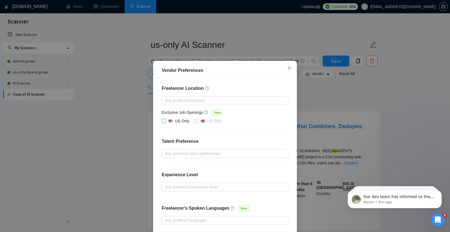
click at [163, 120] on input "US Only" at bounding box center [164, 121] width 4 height 4
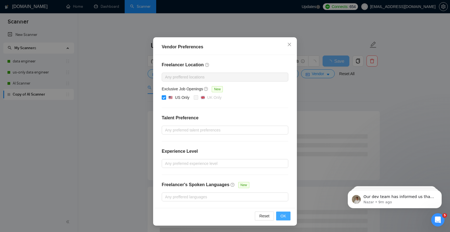
click at [285, 217] on span "OK" at bounding box center [284, 216] width 6 height 6
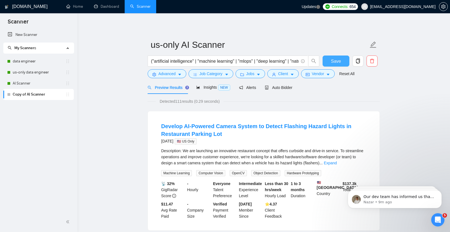
click at [341, 62] on span "Save" at bounding box center [336, 61] width 10 height 7
click at [283, 88] on span "Auto Bidder" at bounding box center [278, 87] width 27 height 4
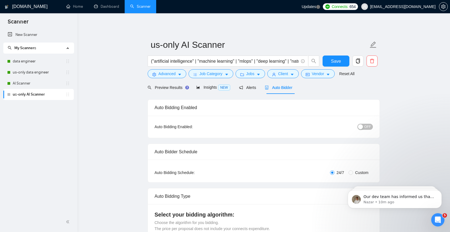
click at [368, 127] on span "OFF" at bounding box center [368, 127] width 7 height 6
click at [339, 62] on span "Save" at bounding box center [336, 61] width 10 height 7
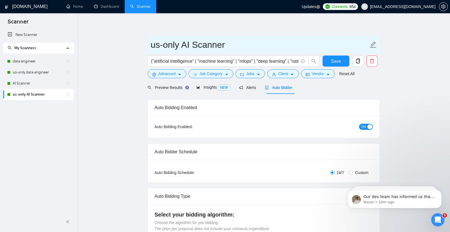
click at [197, 45] on input "us-only AI Scanner" at bounding box center [260, 45] width 218 height 14
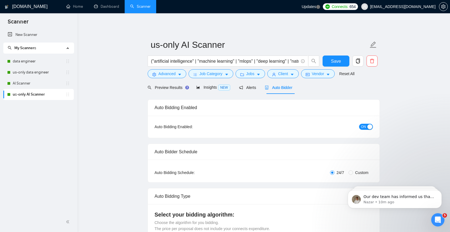
drag, startPoint x: 49, startPoint y: 112, endPoint x: 62, endPoint y: 110, distance: 13.1
click at [49, 112] on div "New Scanner My Scanners data engineer us-only data engineer [PERSON_NAME] us-on…" at bounding box center [38, 120] width 77 height 183
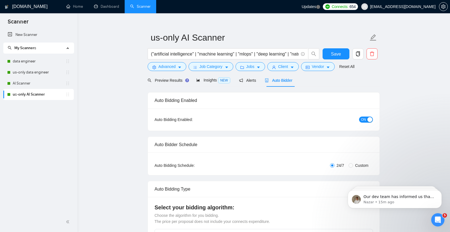
scroll to position [6, 0]
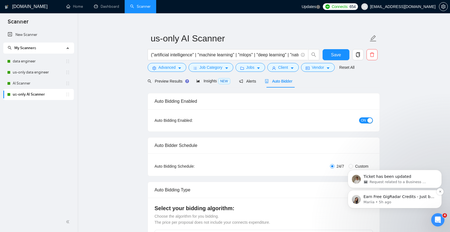
click at [424, 203] on p "Mariia • 5h ago" at bounding box center [399, 202] width 71 height 5
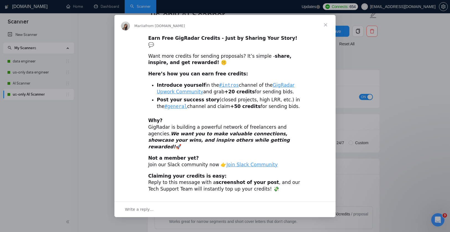
scroll to position [0, 0]
